Goal: Information Seeking & Learning: Find specific fact

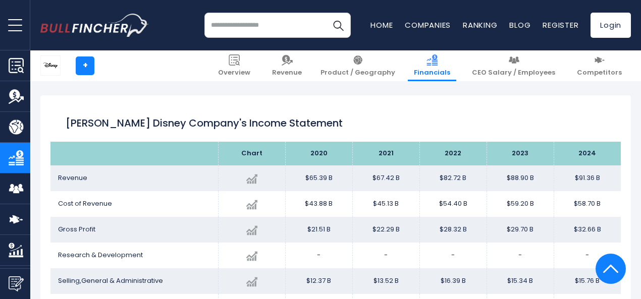
scroll to position [544, 0]
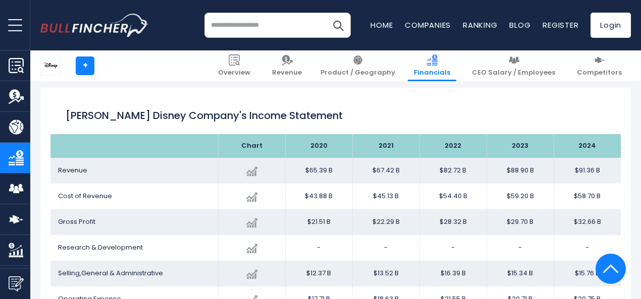
drag, startPoint x: 644, startPoint y: 22, endPoint x: 645, endPoint y: 70, distance: 47.9
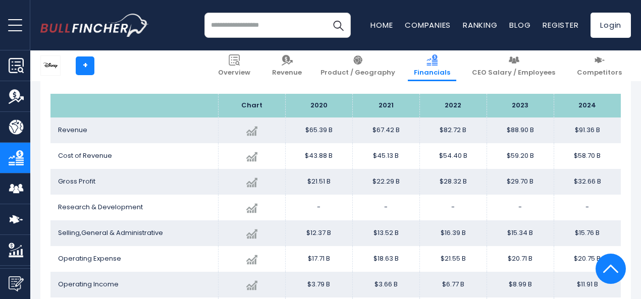
scroll to position [592, 0]
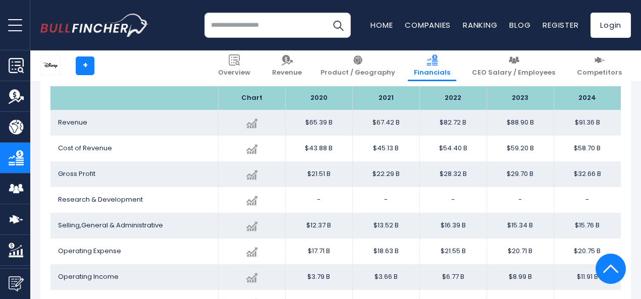
click at [439, 280] on td "$6.77 B" at bounding box center [452, 277] width 67 height 26
drag, startPoint x: 439, startPoint y: 280, endPoint x: 434, endPoint y: 278, distance: 5.3
click at [434, 278] on td "$6.77 B" at bounding box center [452, 277] width 67 height 26
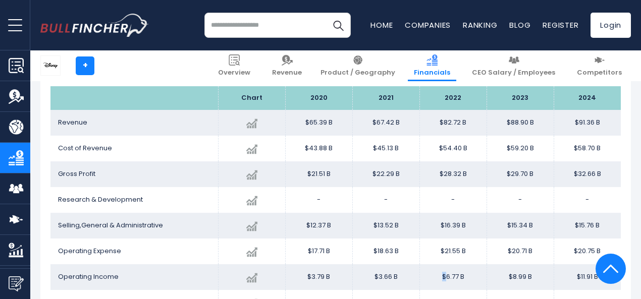
click at [431, 276] on td "$6.77 B" at bounding box center [452, 277] width 67 height 26
click at [451, 278] on td "$6.77 B" at bounding box center [452, 277] width 67 height 26
drag, startPoint x: 451, startPoint y: 275, endPoint x: 415, endPoint y: 251, distance: 43.0
drag, startPoint x: 415, startPoint y: 251, endPoint x: 388, endPoint y: 277, distance: 37.1
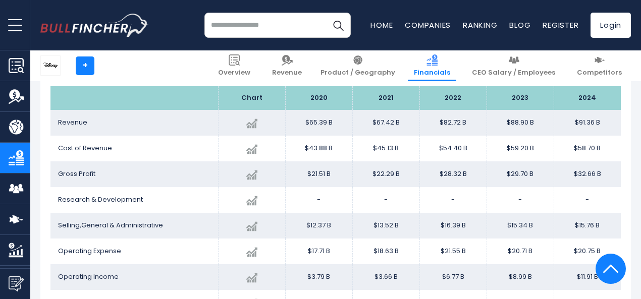
click at [388, 277] on td "$3.66 B" at bounding box center [385, 277] width 67 height 26
click at [453, 278] on td "$6.77 B" at bounding box center [452, 277] width 67 height 26
drag, startPoint x: 453, startPoint y: 278, endPoint x: 435, endPoint y: 271, distance: 18.4
click at [435, 271] on td "$6.77 B" at bounding box center [452, 277] width 67 height 26
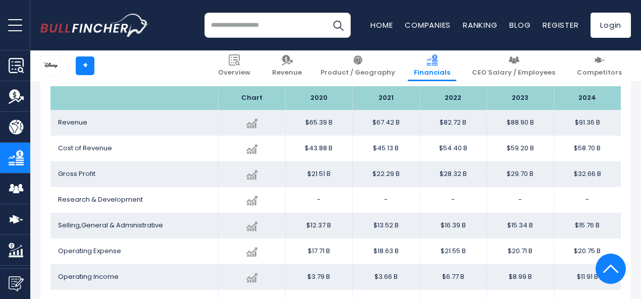
click at [58, 278] on span "Operating Income" at bounding box center [88, 277] width 61 height 10
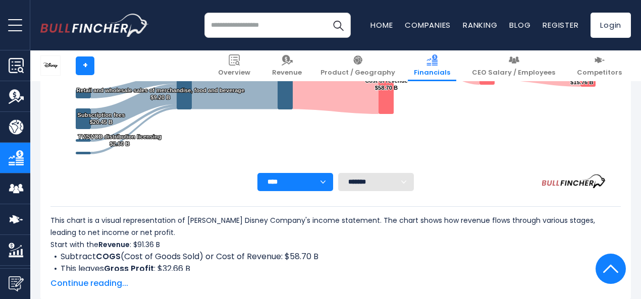
scroll to position [36, 0]
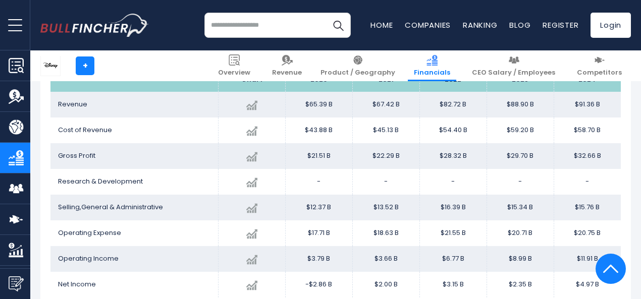
scroll to position [546, 0]
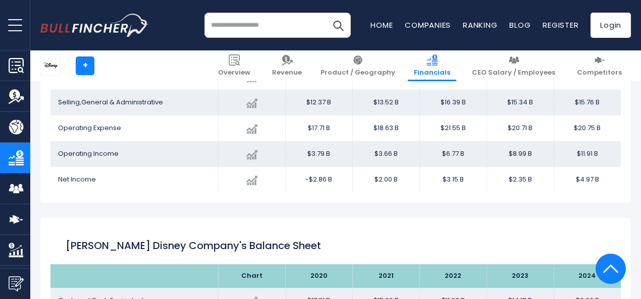
scroll to position [546, 0]
